Goal: Information Seeking & Learning: Learn about a topic

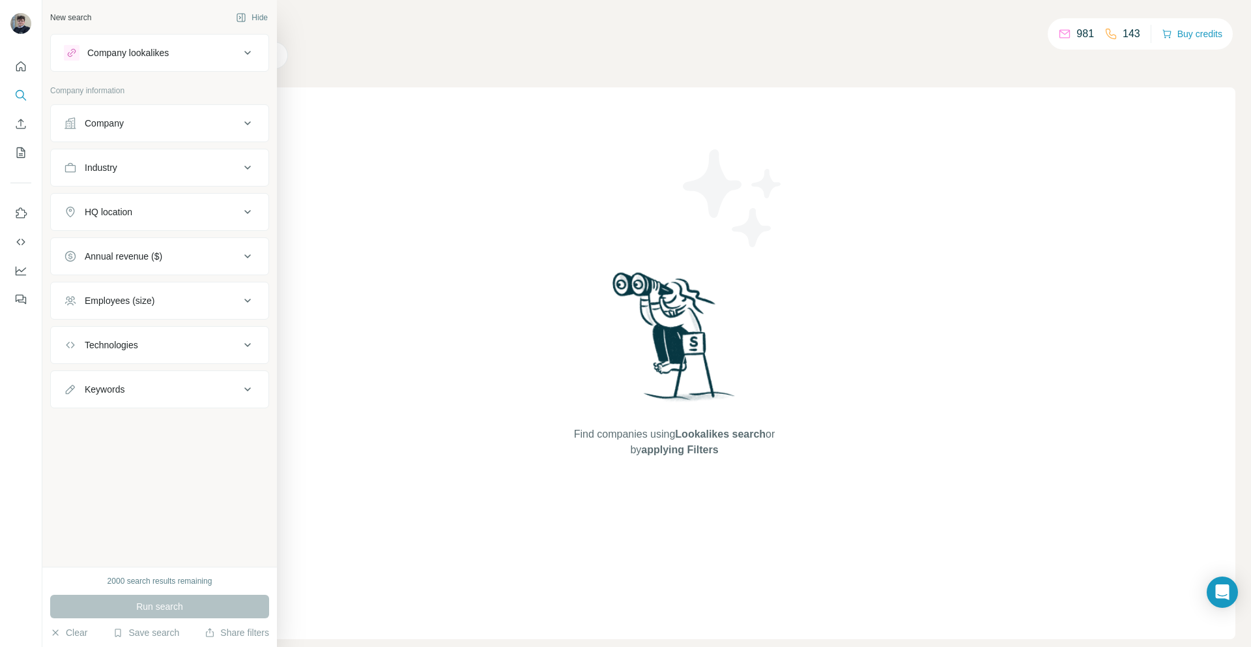
click at [218, 44] on button "Company lookalikes" at bounding box center [160, 52] width 218 height 31
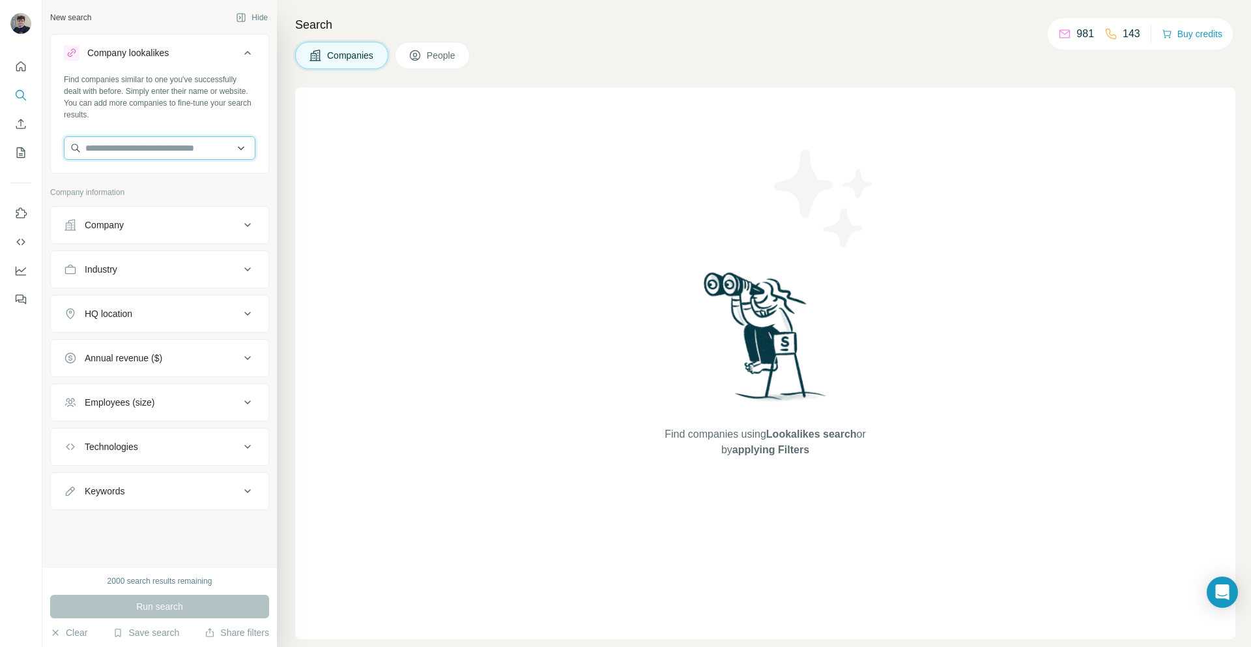
click at [180, 147] on input "text" at bounding box center [160, 147] width 192 height 23
click at [22, 123] on icon "Enrich CSV" at bounding box center [20, 123] width 13 height 13
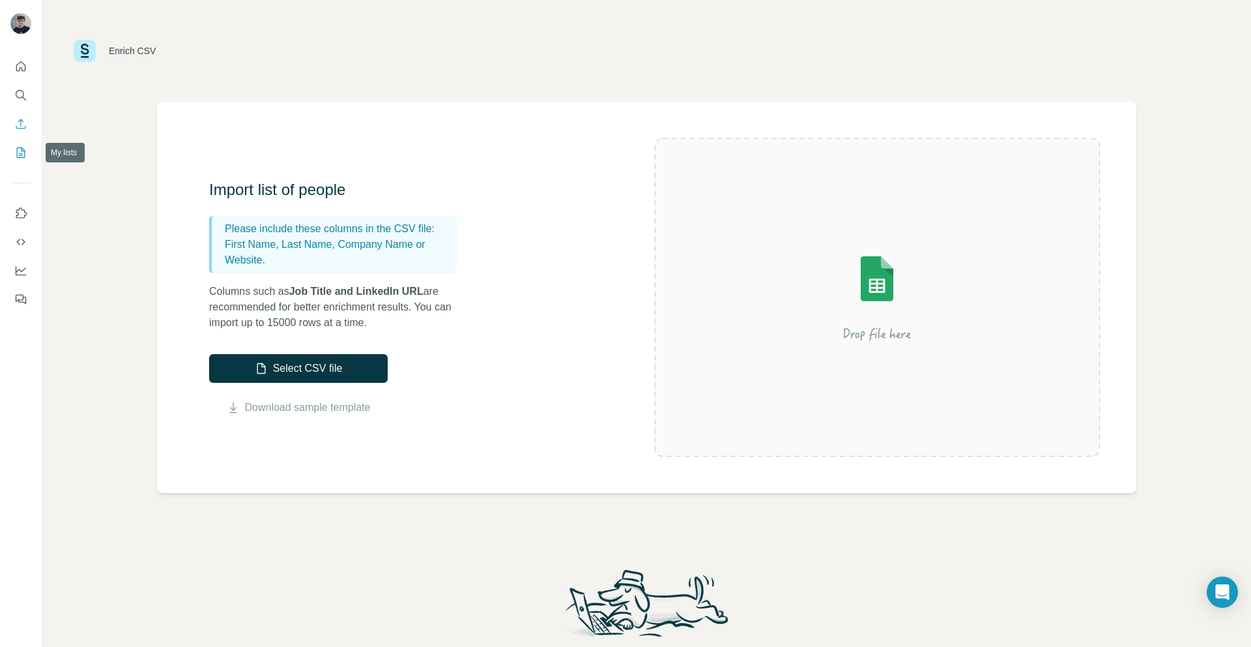
click at [23, 151] on icon "My lists" at bounding box center [22, 151] width 7 height 8
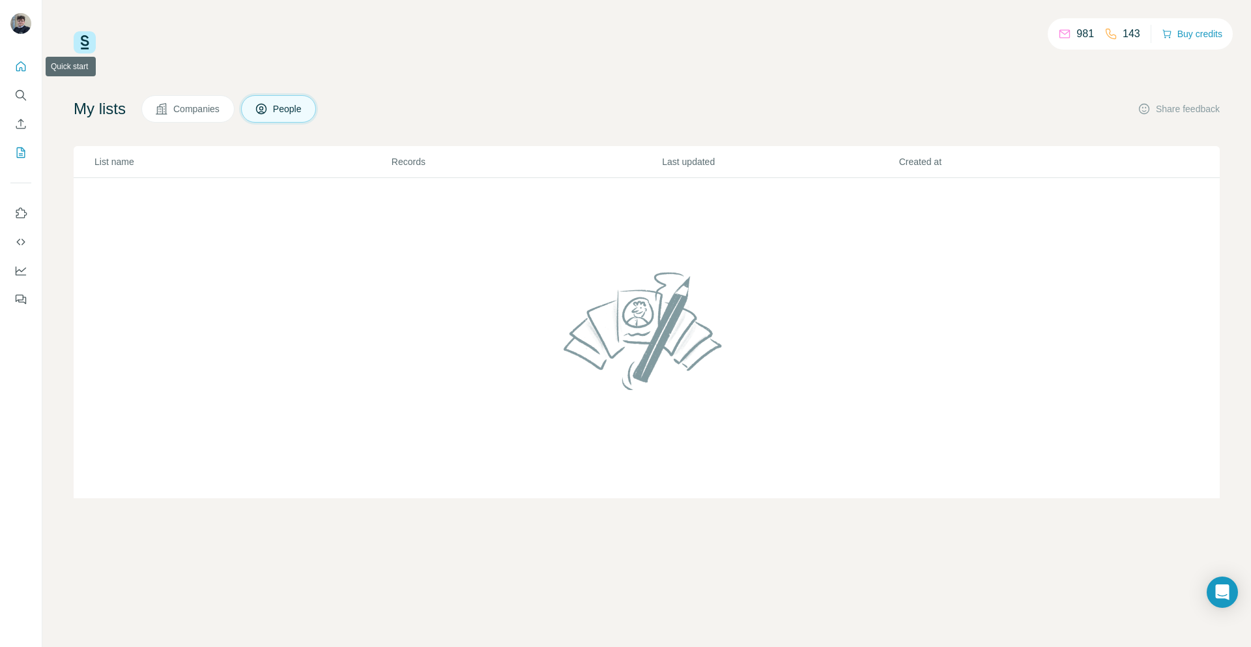
click at [25, 58] on button "Quick start" at bounding box center [20, 66] width 21 height 23
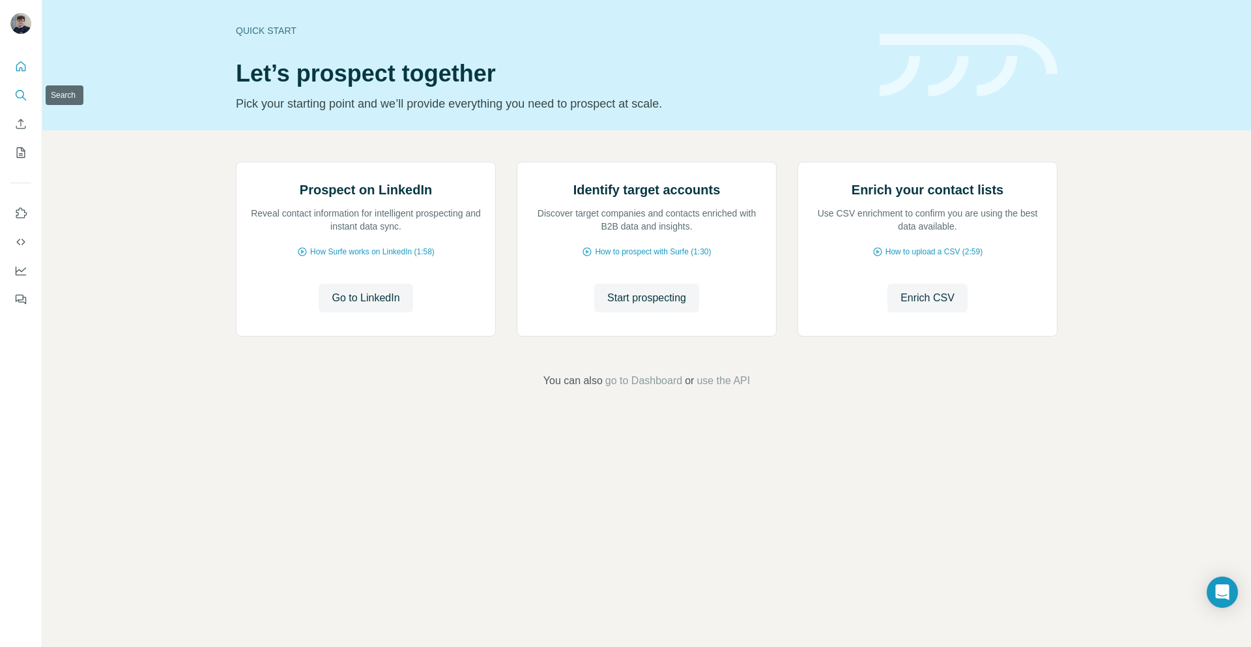
click at [12, 98] on button "Search" at bounding box center [20, 94] width 21 height 23
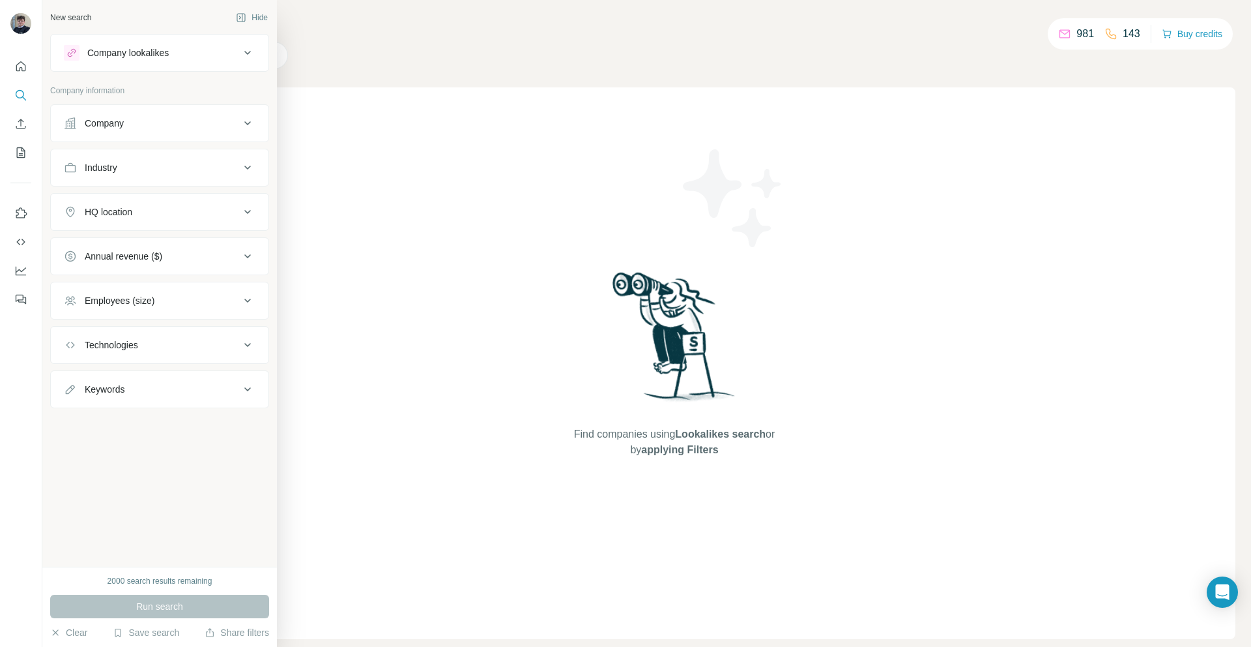
click at [129, 47] on div "Company lookalikes" at bounding box center [127, 52] width 81 height 13
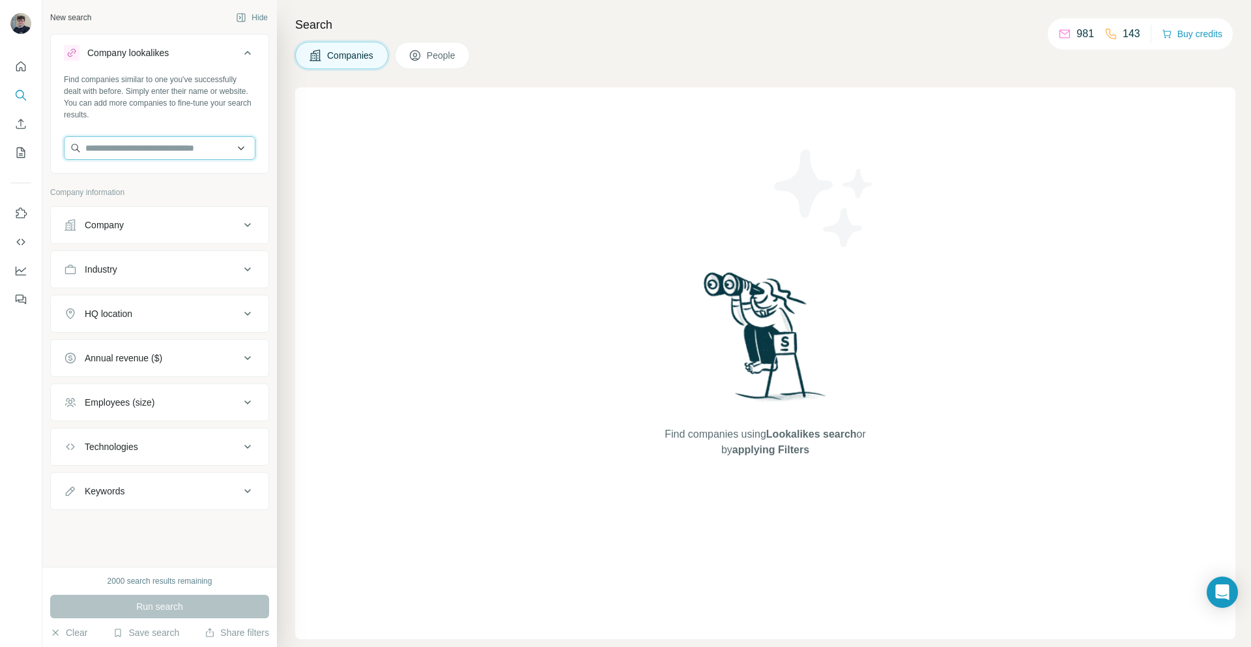
drag, startPoint x: 147, startPoint y: 154, endPoint x: 168, endPoint y: 138, distance: 26.4
click at [149, 154] on input "text" at bounding box center [160, 147] width 192 height 23
click at [188, 151] on input "text" at bounding box center [160, 147] width 192 height 23
type input "*"
click at [360, 143] on div "Find companies using Lookalikes search or by applying Filters" at bounding box center [765, 362] width 941 height 551
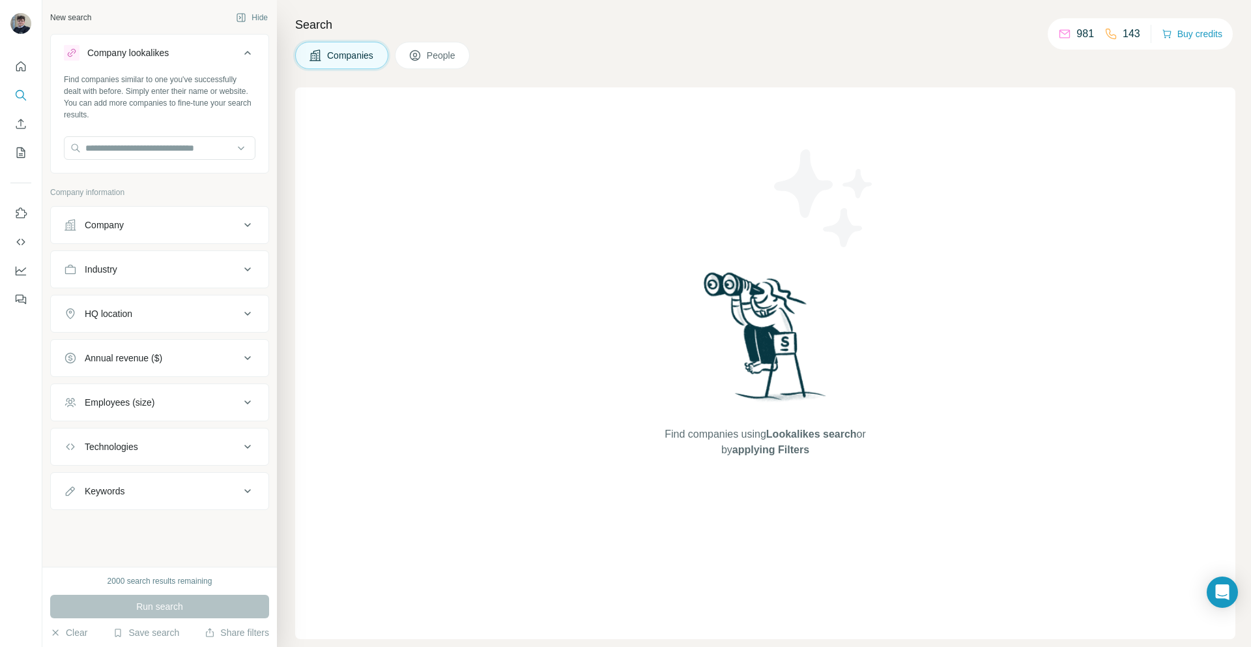
click at [224, 310] on div "HQ location" at bounding box center [152, 313] width 176 height 13
click at [210, 340] on input "text" at bounding box center [160, 345] width 192 height 23
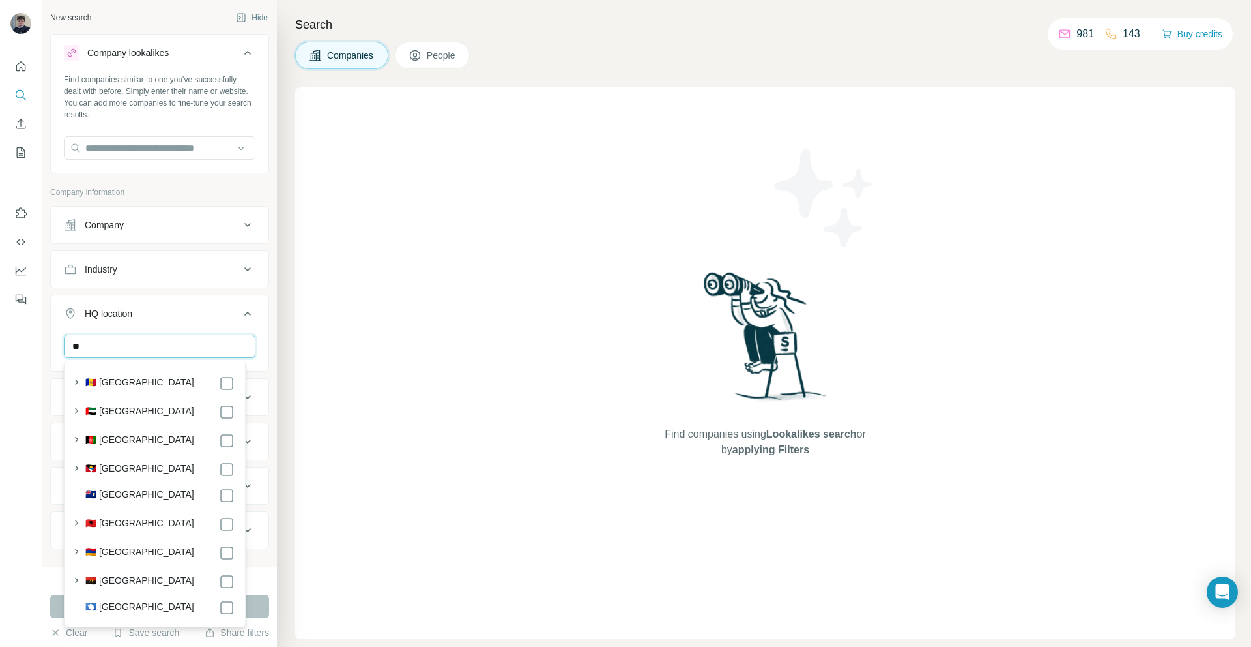
type input "*"
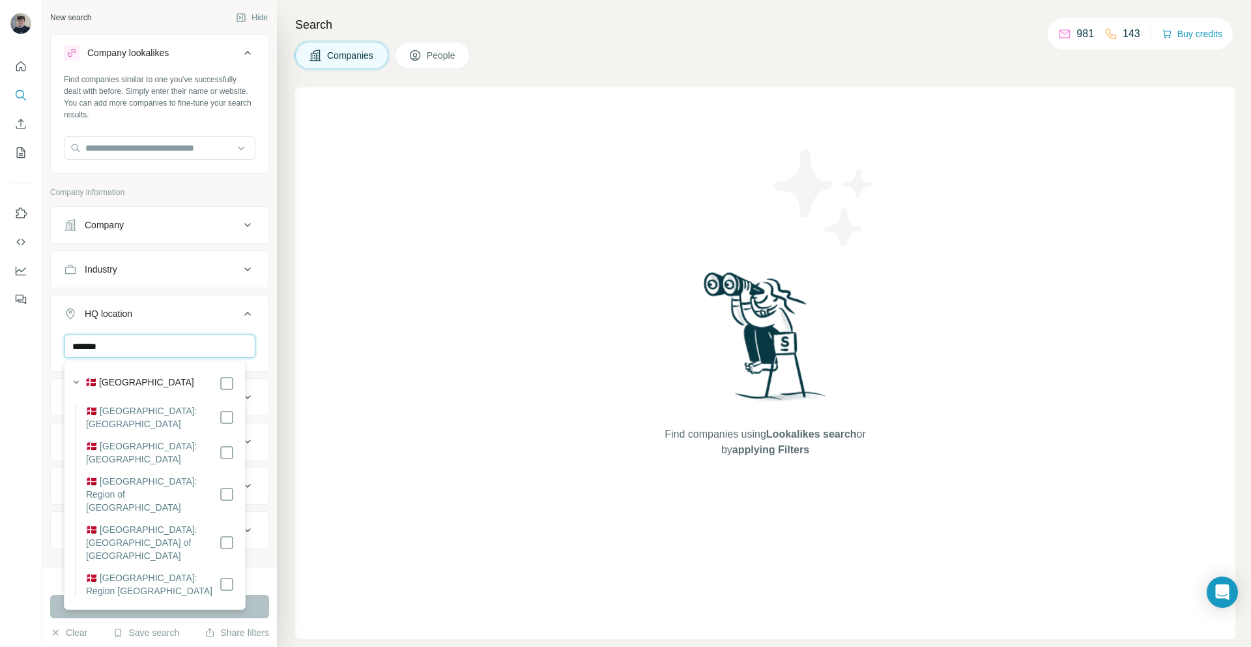
type input "*******"
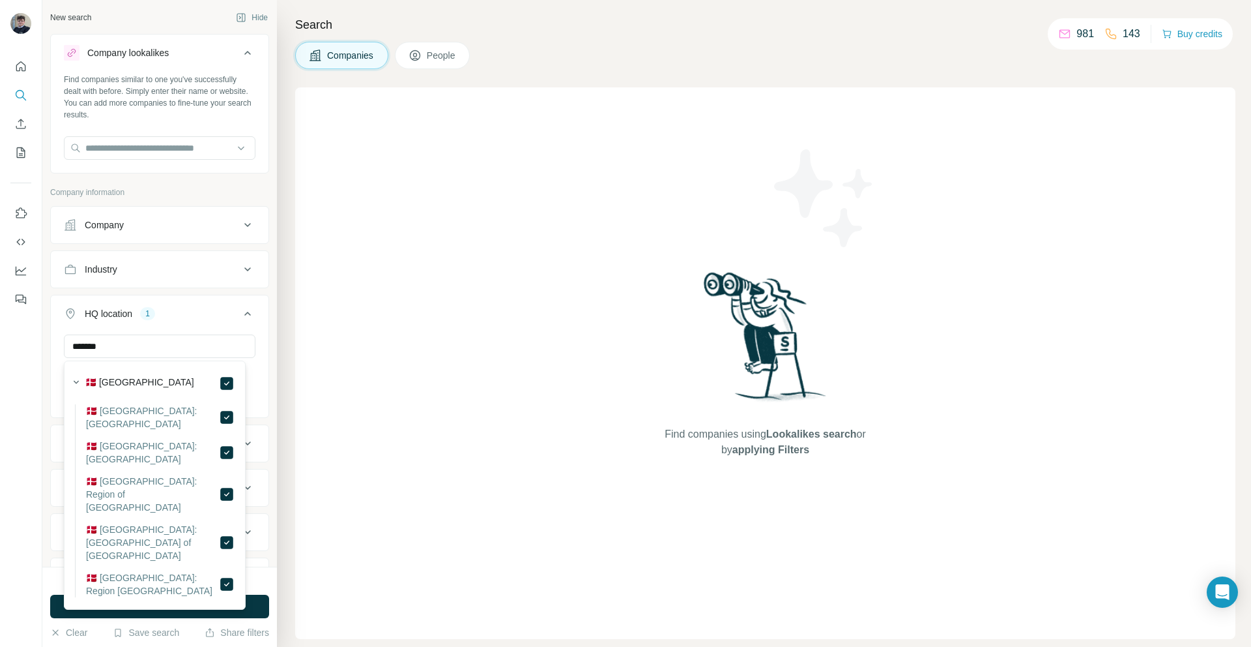
click at [359, 401] on div "Find companies using Lookalikes search or by applying Filters" at bounding box center [765, 362] width 941 height 551
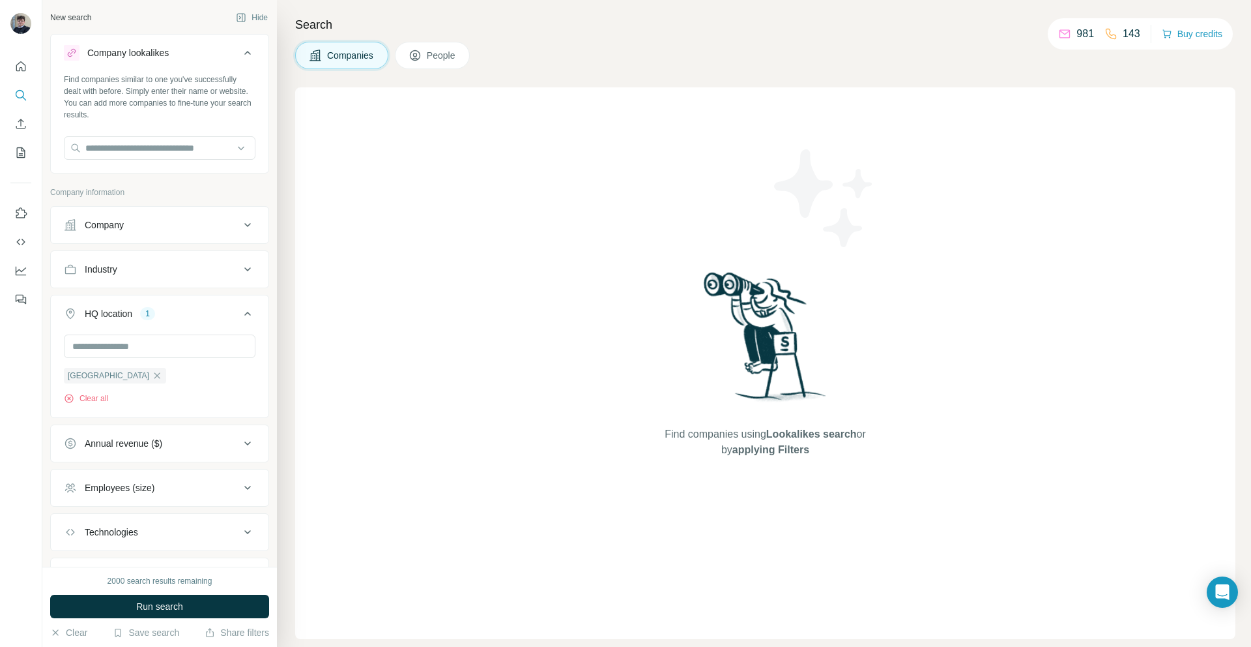
click at [183, 450] on div "Annual revenue ($)" at bounding box center [152, 443] width 176 height 13
click at [181, 447] on div "Annual revenue ($)" at bounding box center [152, 443] width 176 height 13
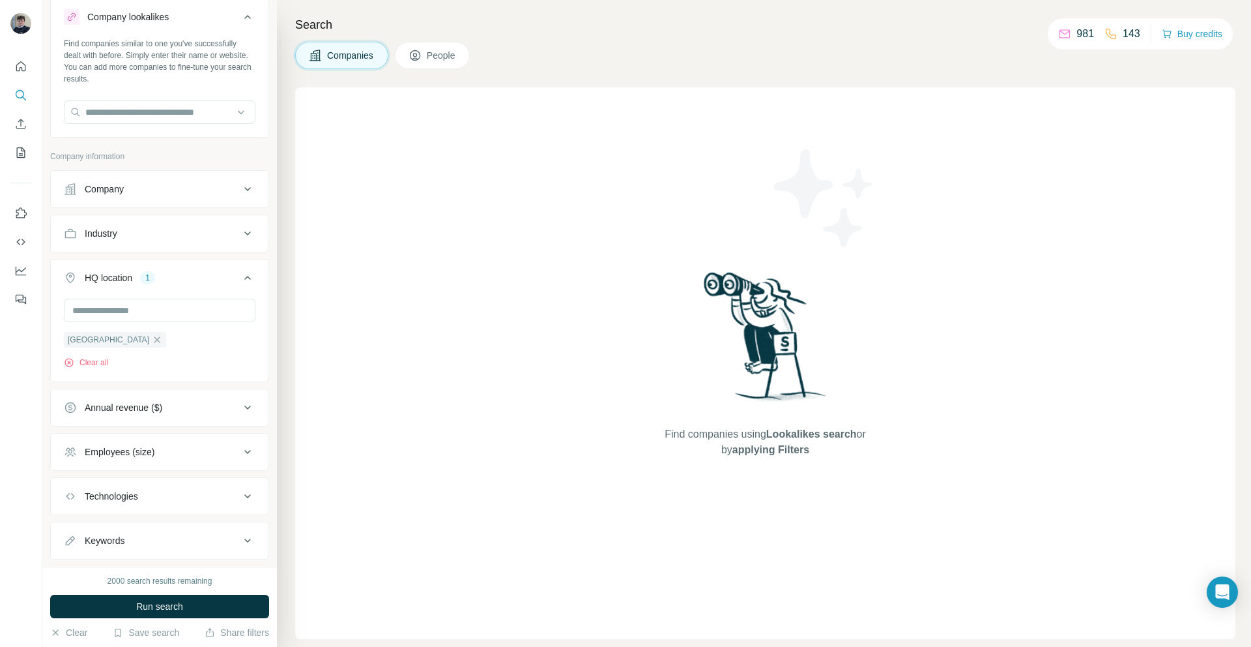
scroll to position [66, 0]
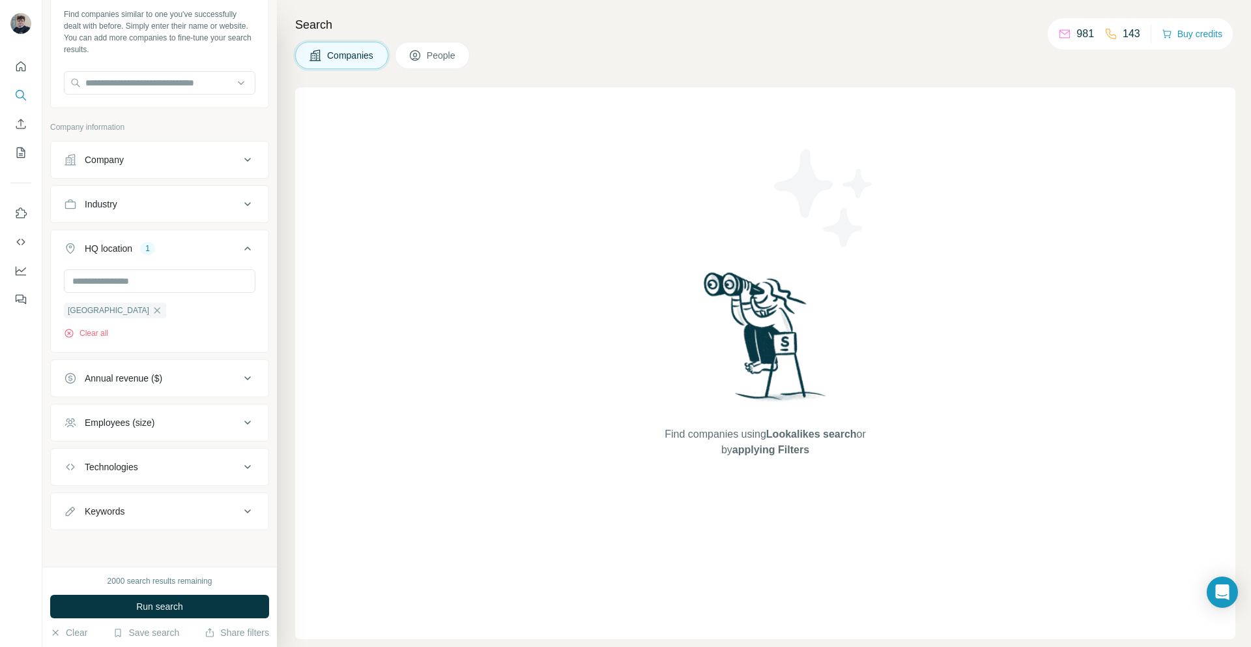
click at [196, 426] on div "Employees (size)" at bounding box center [152, 422] width 176 height 13
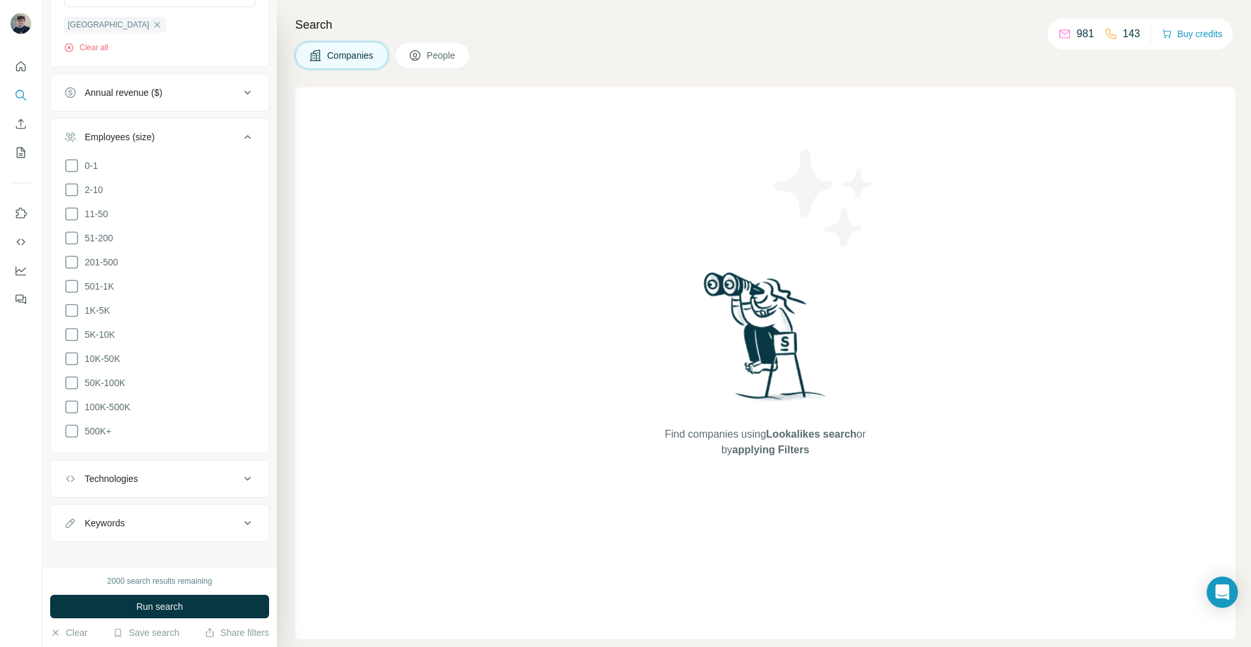
scroll to position [355, 0]
click at [111, 209] on li "11-50" at bounding box center [160, 209] width 192 height 16
click at [72, 207] on icon at bounding box center [72, 209] width 16 height 16
click at [73, 228] on icon at bounding box center [72, 234] width 16 height 16
click at [76, 250] on icon at bounding box center [72, 258] width 16 height 16
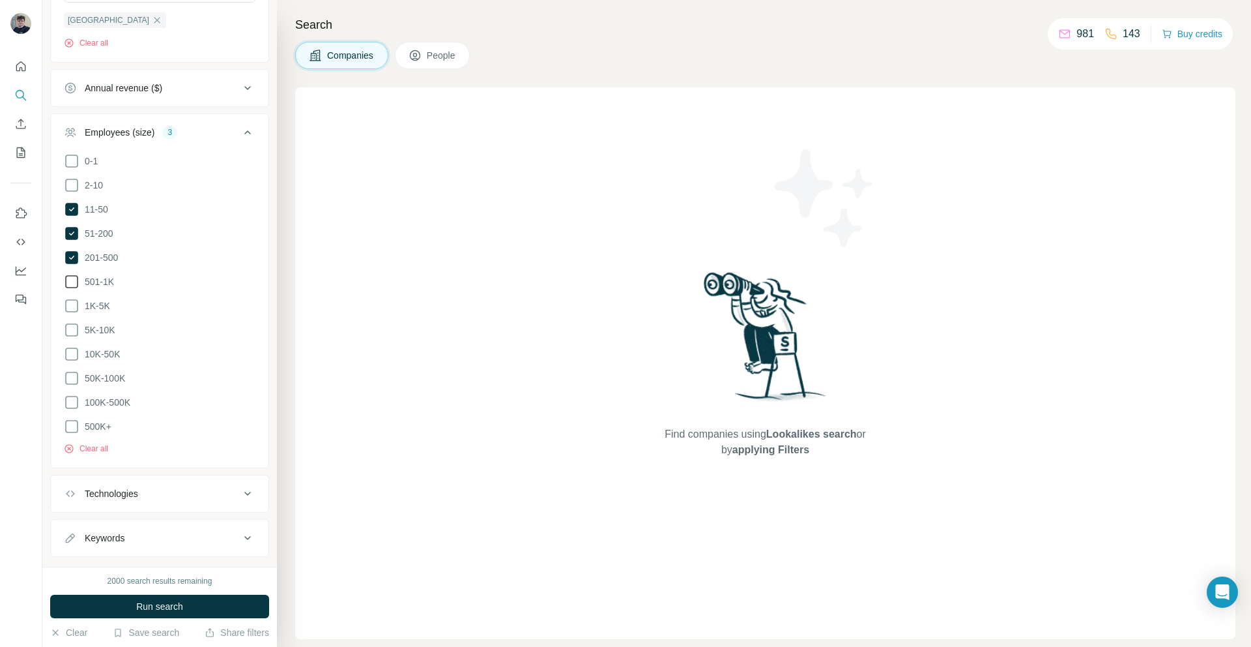
click at [74, 276] on icon at bounding box center [72, 282] width 16 height 16
click at [132, 132] on div "Employees (size)" at bounding box center [120, 132] width 70 height 13
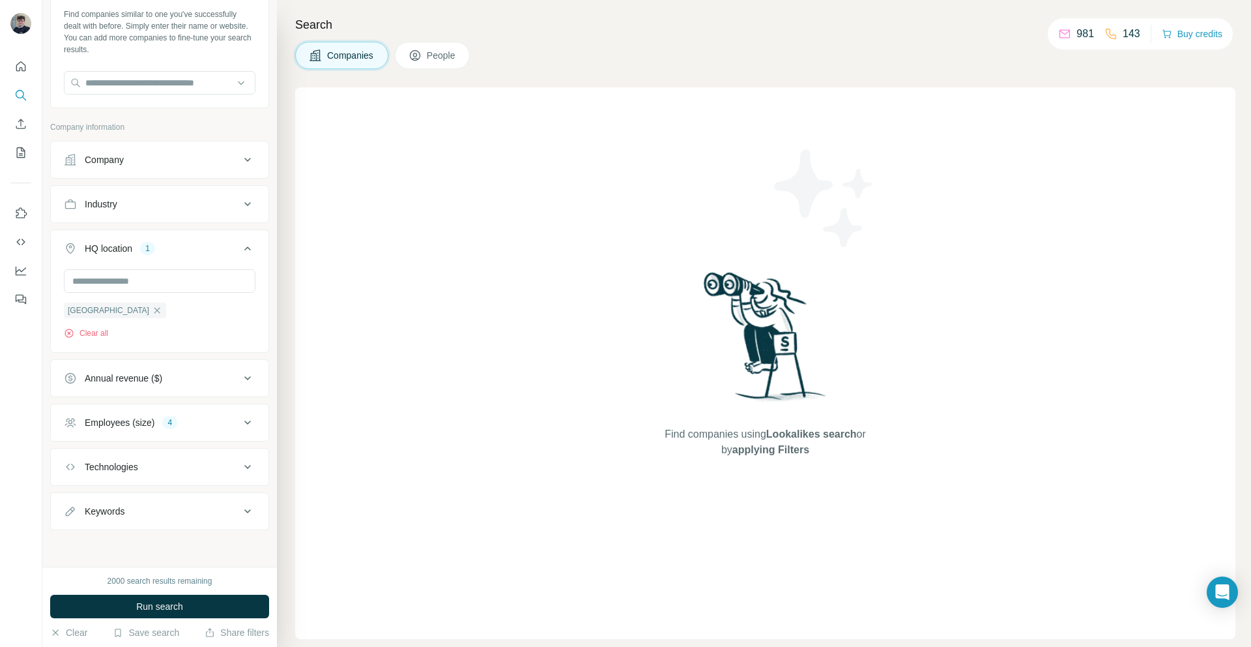
click at [128, 379] on div "Annual revenue ($)" at bounding box center [124, 378] width 78 height 13
click at [128, 379] on div "Annual revenue ($)" at bounding box center [124, 377] width 78 height 13
click at [139, 452] on button "Technologies" at bounding box center [160, 466] width 218 height 31
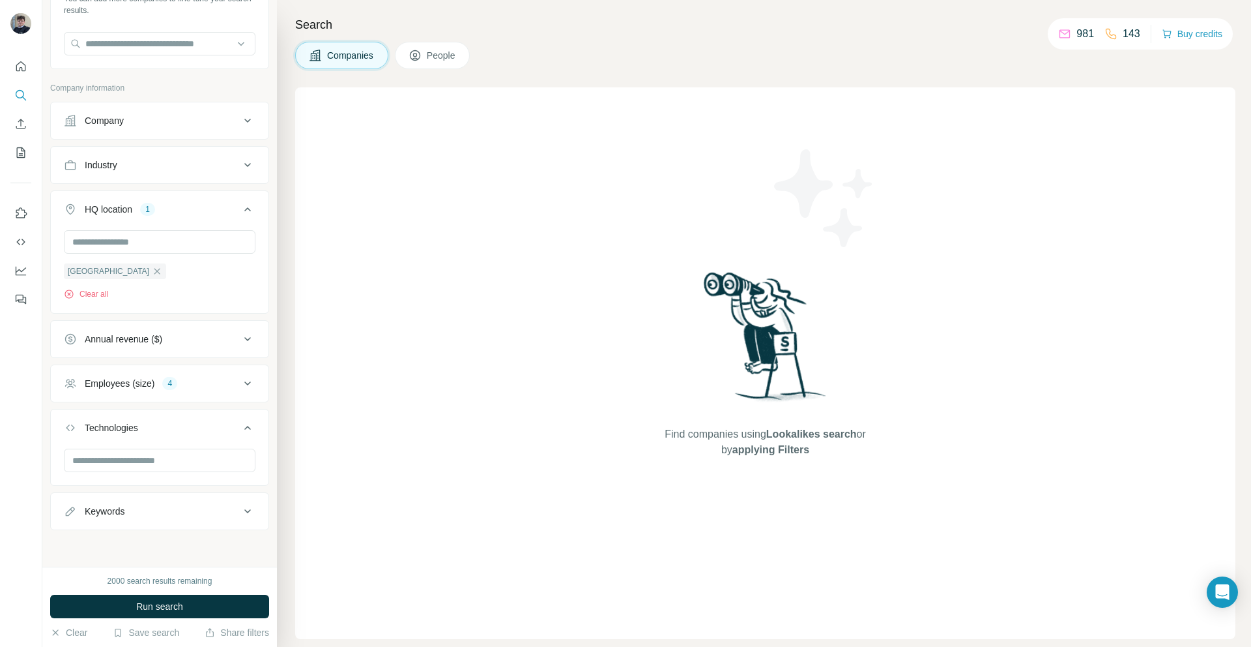
click at [137, 429] on div "Technologies" at bounding box center [111, 427] width 53 height 13
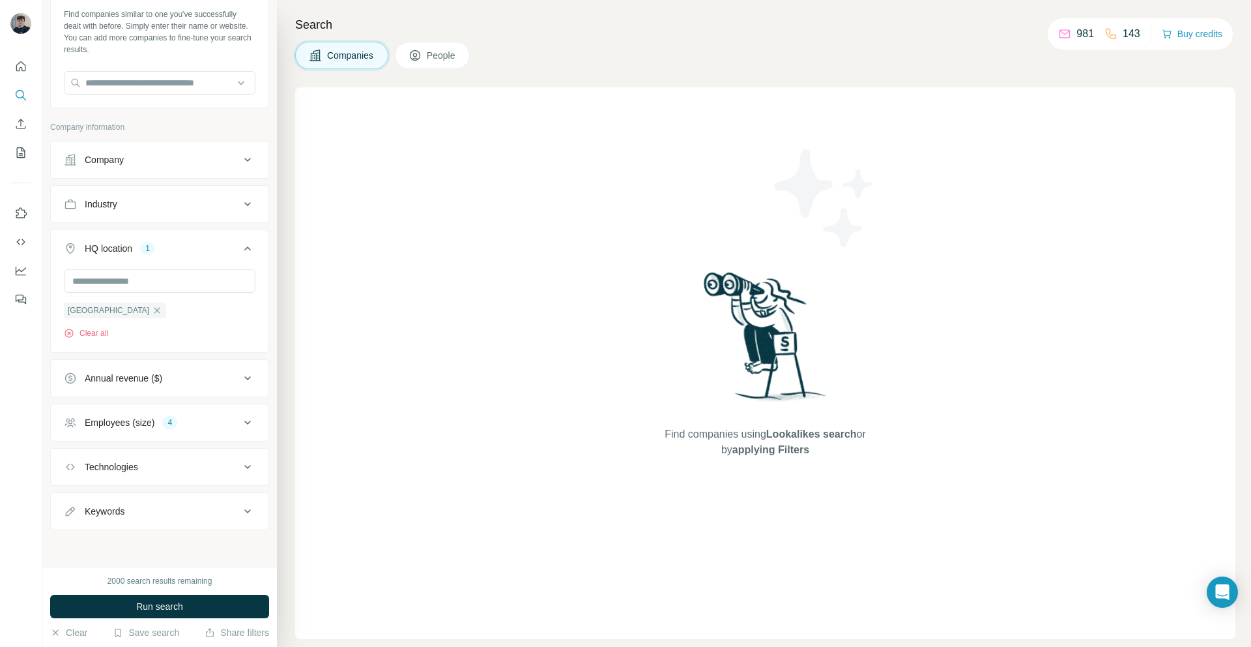
click at [173, 510] on div "Keywords" at bounding box center [152, 510] width 176 height 13
click at [148, 542] on input "text" at bounding box center [147, 542] width 166 height 23
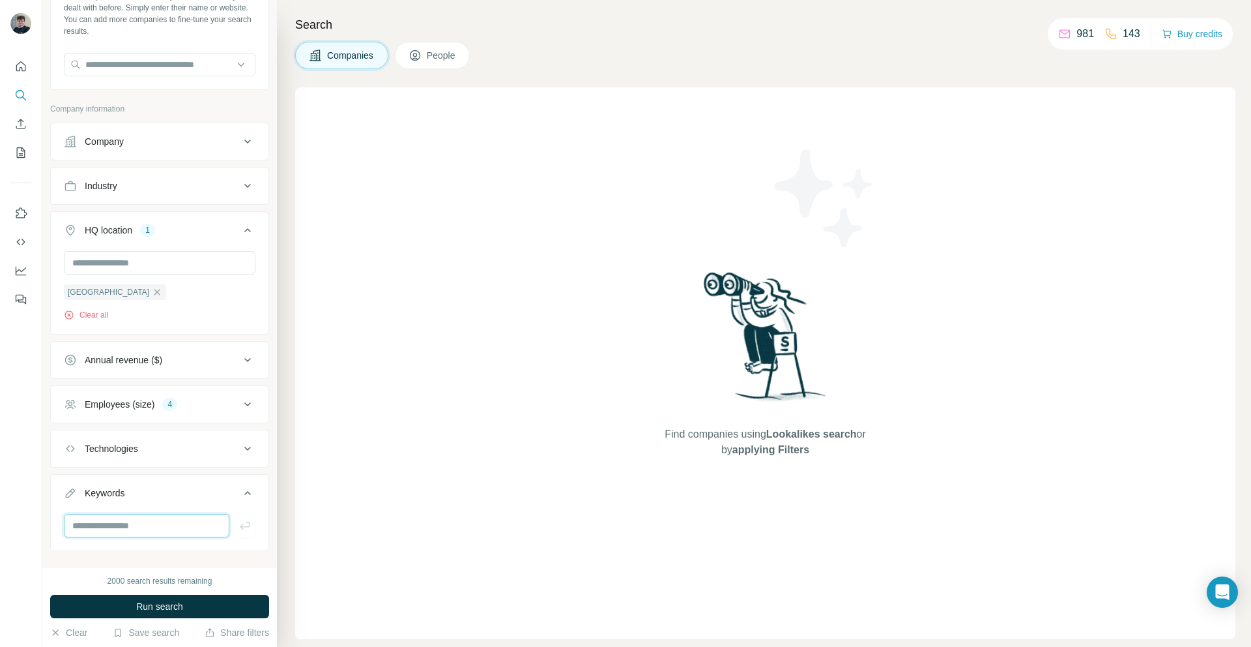
scroll to position [105, 0]
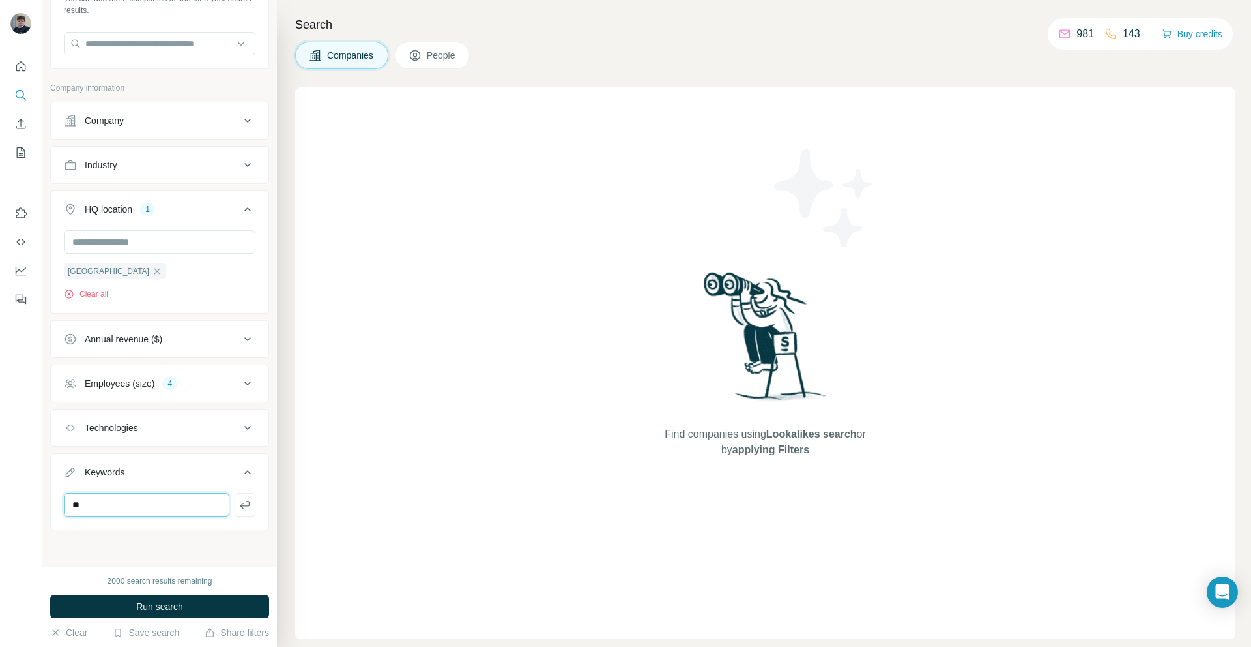
type input "*"
type input "**********"
click at [122, 156] on button "Industry" at bounding box center [160, 164] width 218 height 31
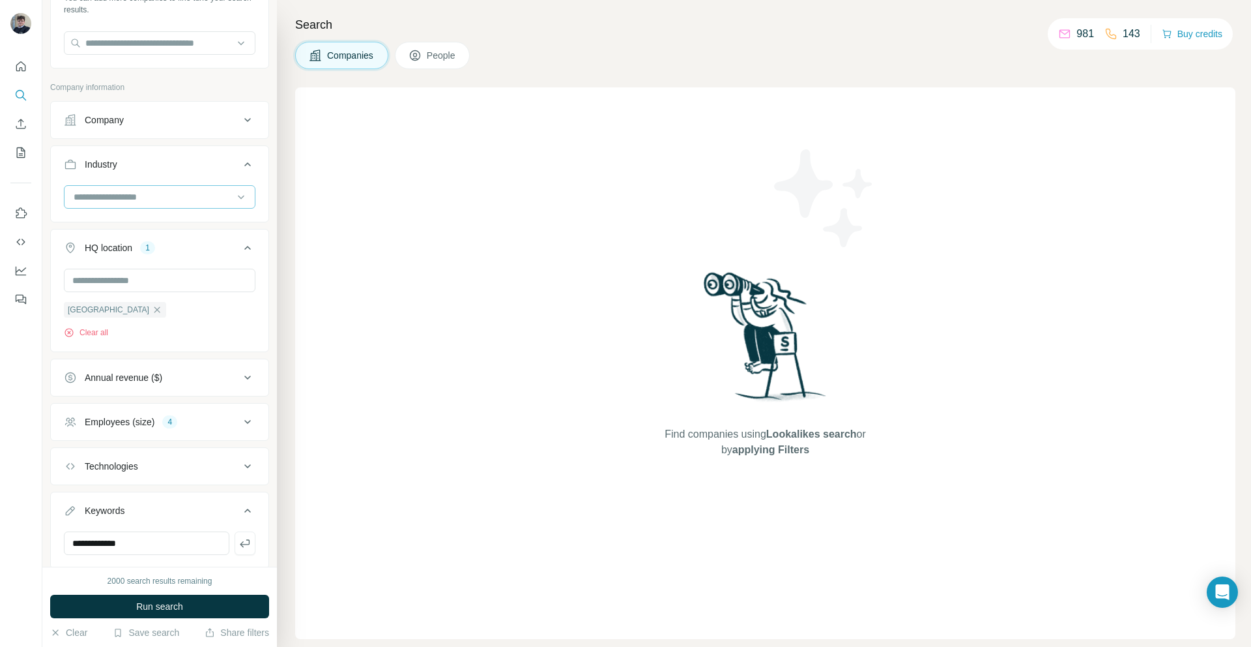
click at [161, 186] on div at bounding box center [152, 197] width 161 height 22
click at [488, 284] on div "Find companies using Lookalikes search or by applying Filters" at bounding box center [765, 362] width 941 height 551
click at [237, 132] on button "Company" at bounding box center [160, 119] width 218 height 31
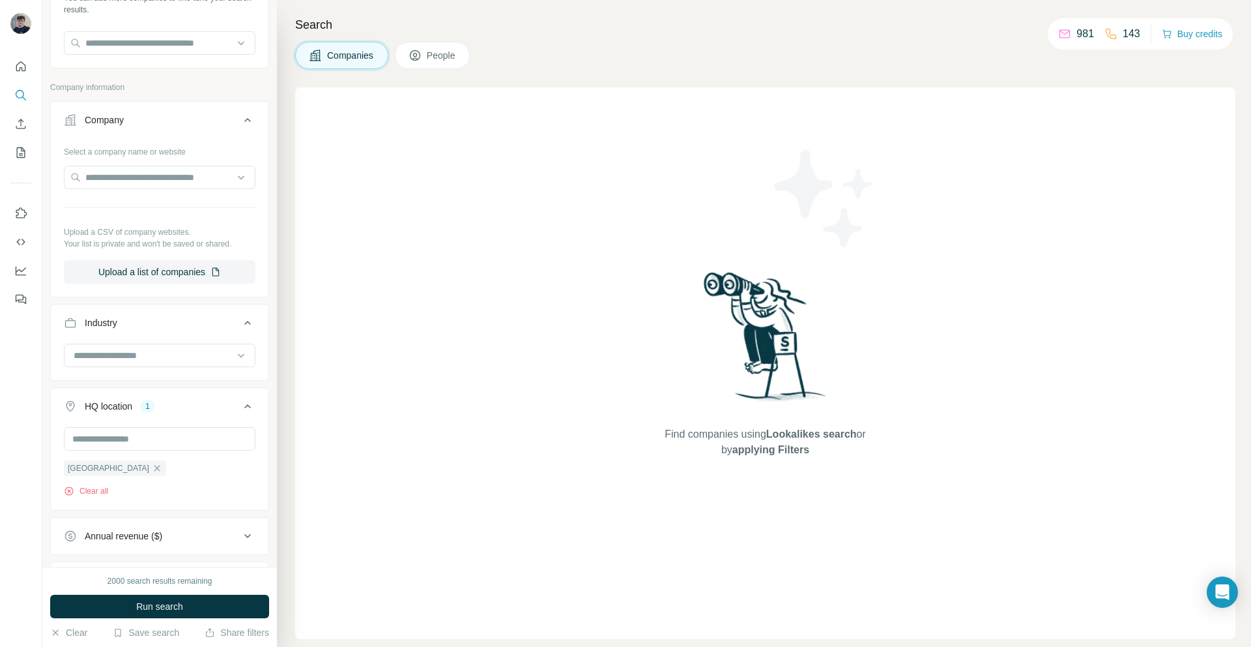
click at [238, 129] on button "Company" at bounding box center [160, 122] width 218 height 36
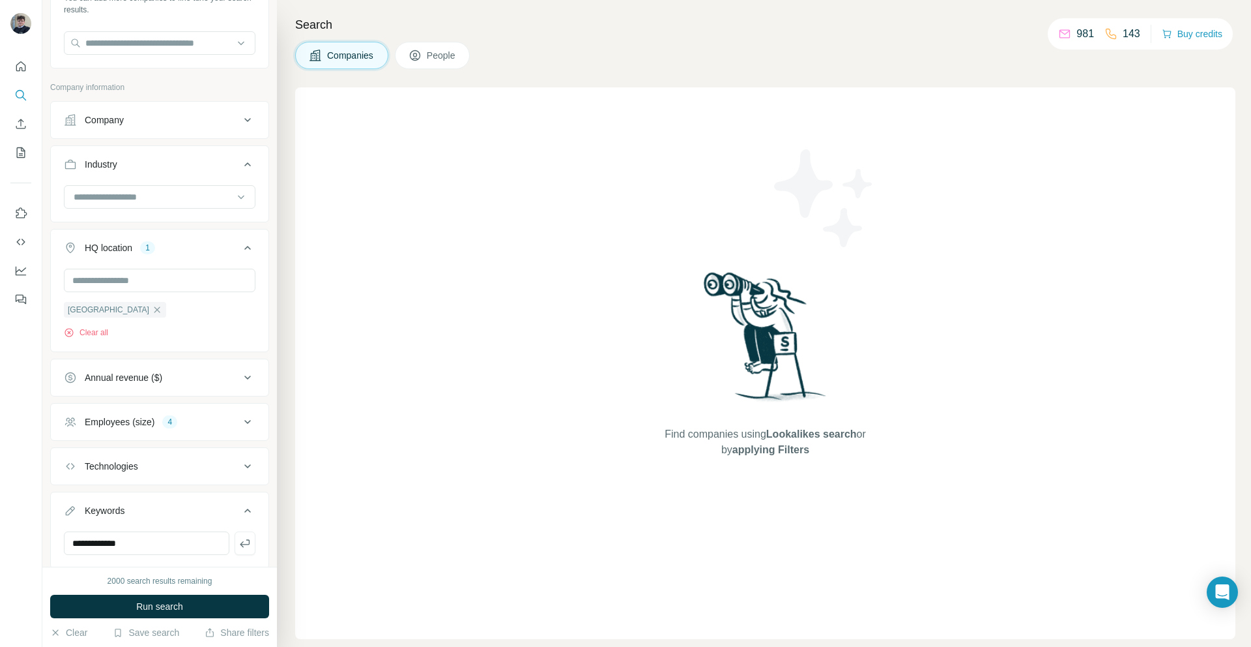
click at [246, 169] on button "Industry" at bounding box center [160, 167] width 218 height 36
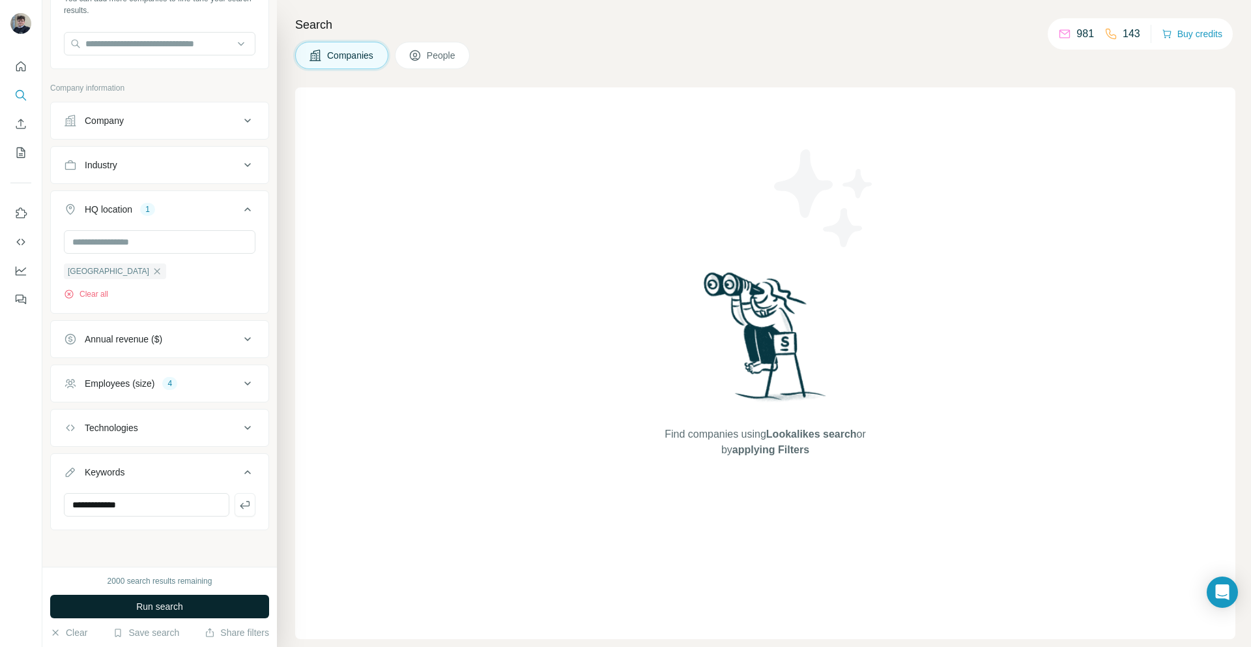
click at [210, 613] on button "Run search" at bounding box center [159, 605] width 219 height 23
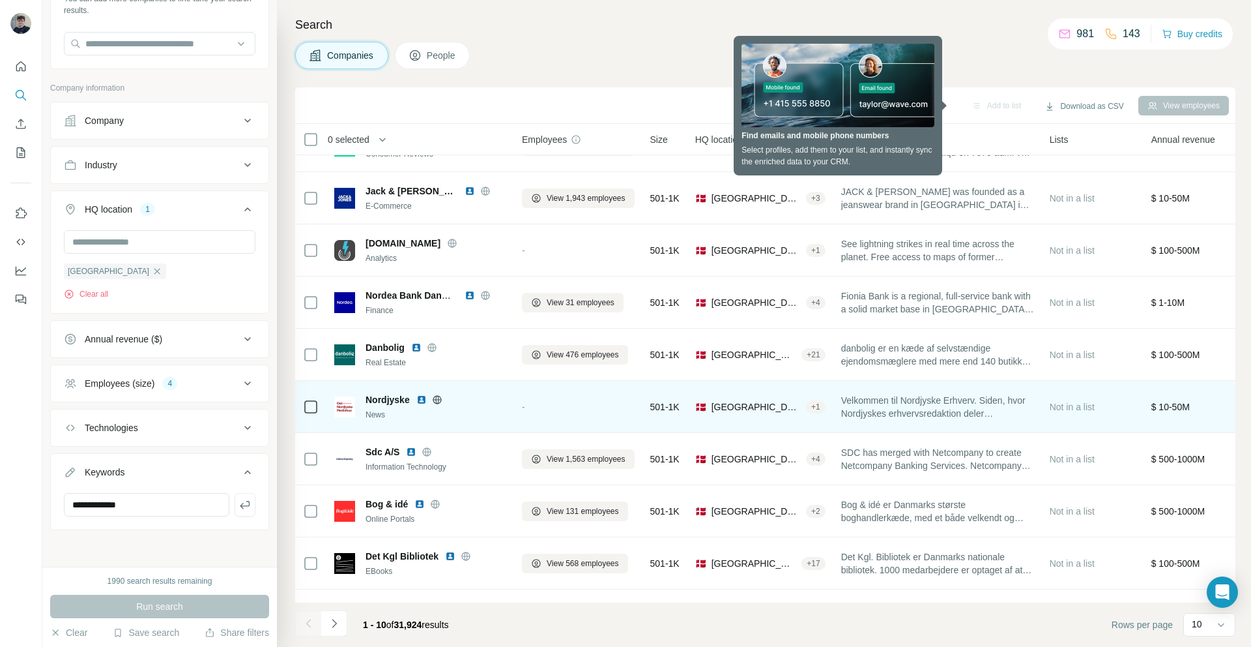
scroll to position [0, 0]
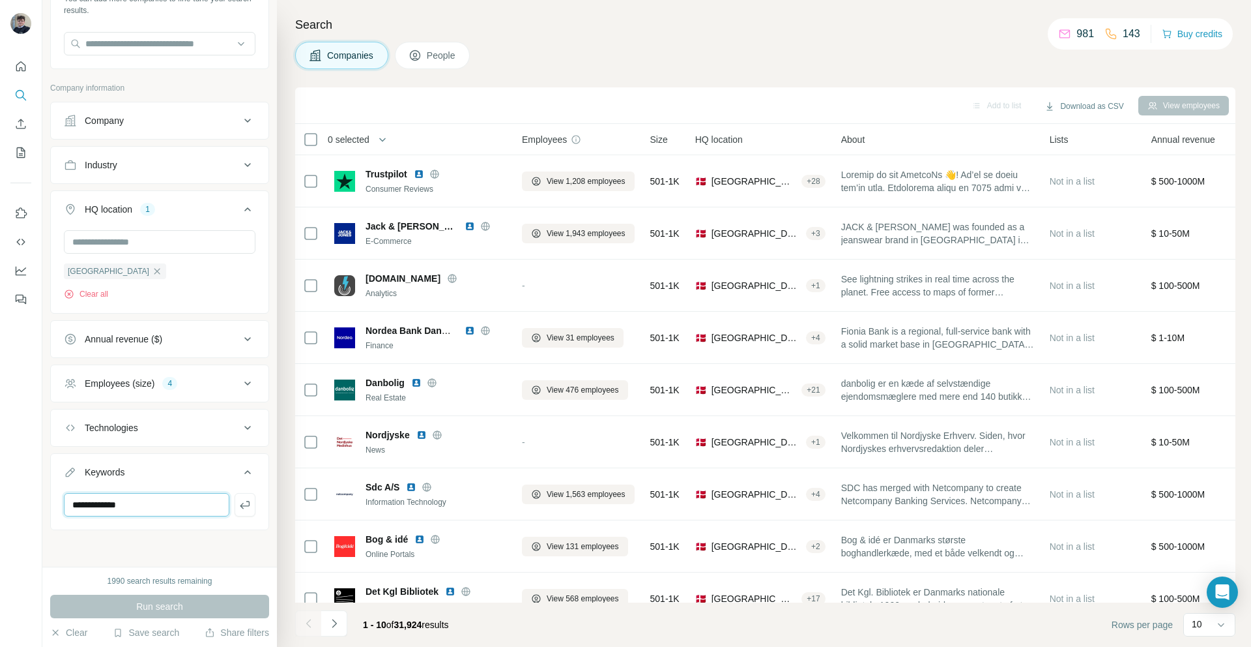
click at [204, 509] on input "**********" at bounding box center [147, 504] width 166 height 23
drag, startPoint x: 205, startPoint y: 509, endPoint x: 51, endPoint y: 503, distance: 154.6
click at [53, 504] on div "**********" at bounding box center [160, 510] width 218 height 34
click at [177, 600] on div "Run search" at bounding box center [159, 605] width 219 height 23
click at [157, 546] on div "New search Hide Company lookalikes Find companies similar to one you've success…" at bounding box center [159, 283] width 235 height 566
